Goal: Navigation & Orientation: Find specific page/section

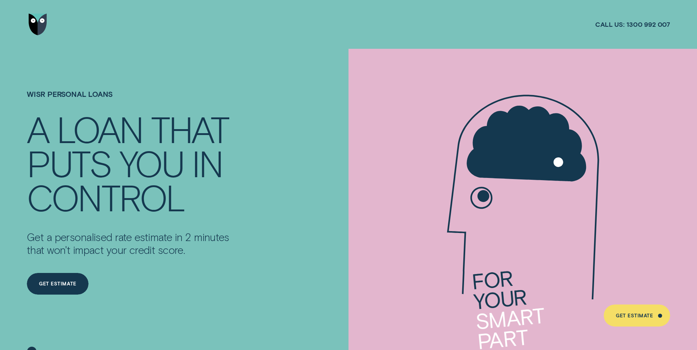
click at [42, 21] on img "Go to home page" at bounding box center [38, 25] width 18 height 22
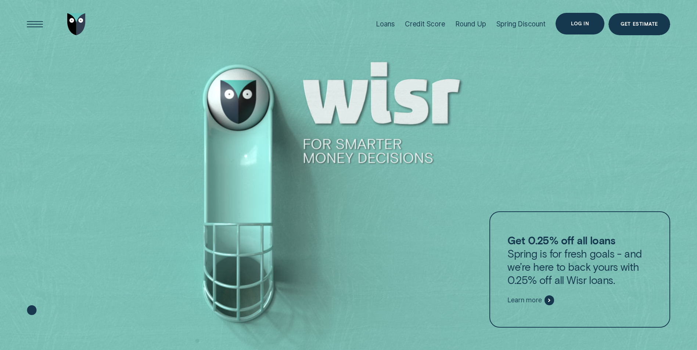
click at [587, 25] on div "Log in" at bounding box center [580, 24] width 18 height 4
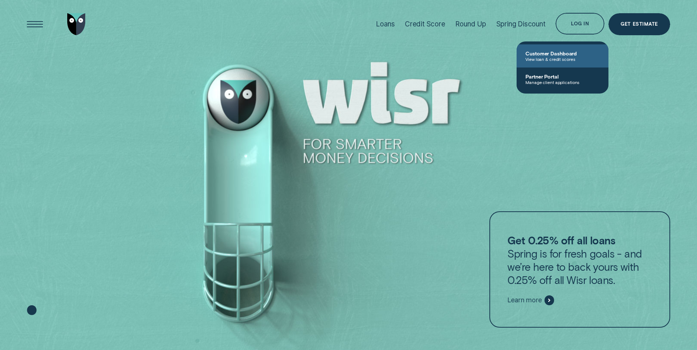
click at [547, 57] on span "View loan & credit scores" at bounding box center [562, 59] width 74 height 5
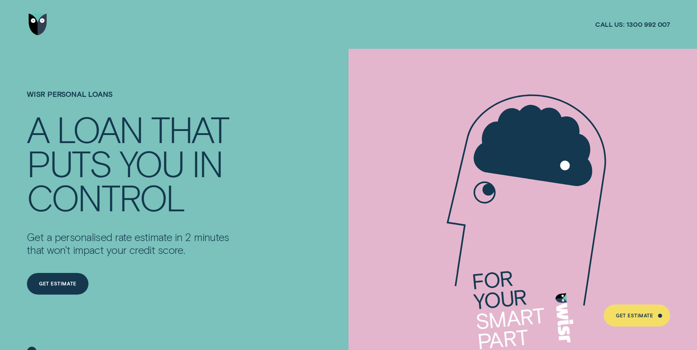
click at [33, 16] on img "Go to home page" at bounding box center [38, 25] width 18 height 22
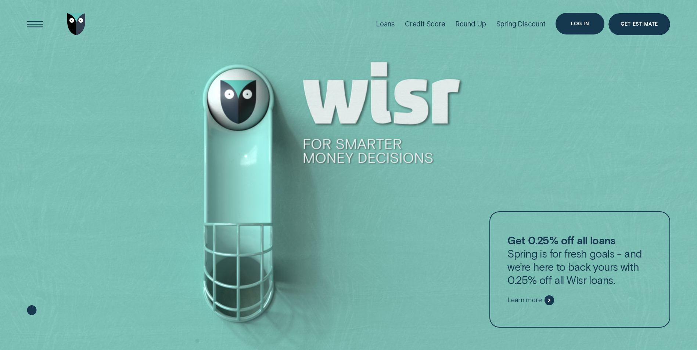
click at [580, 24] on div "Log in" at bounding box center [580, 24] width 18 height 4
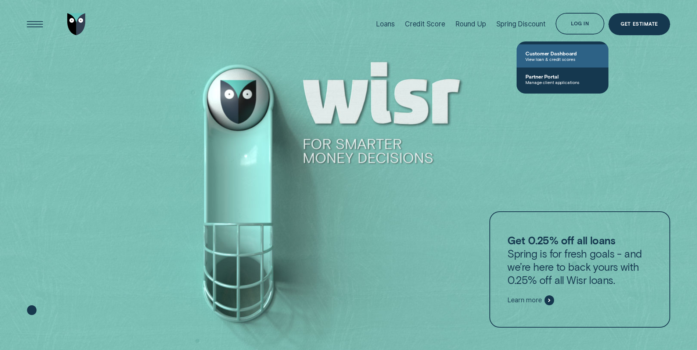
click at [572, 53] on span "Customer Dashboard" at bounding box center [562, 53] width 74 height 6
